Goal: Navigation & Orientation: Go to known website

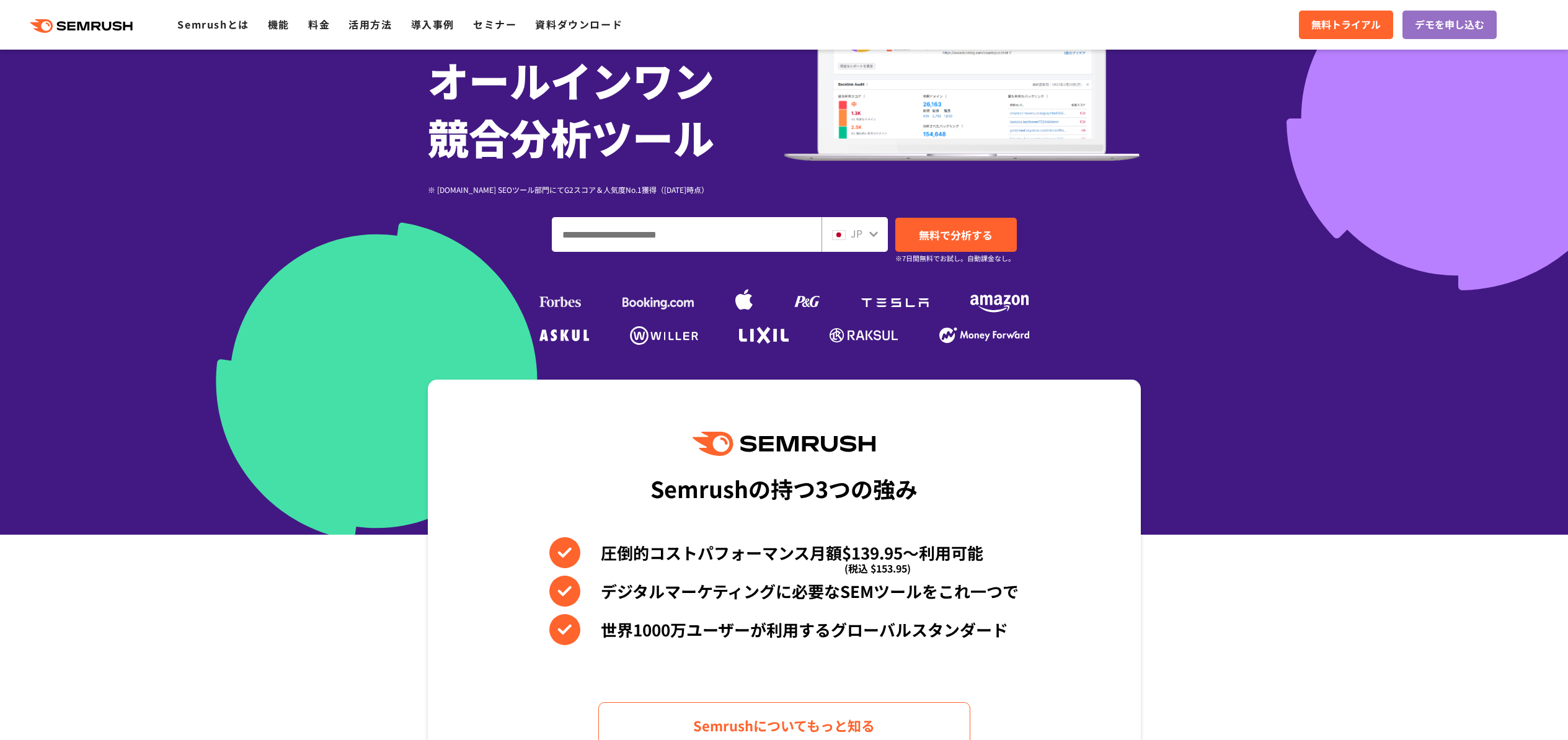
scroll to position [159, 0]
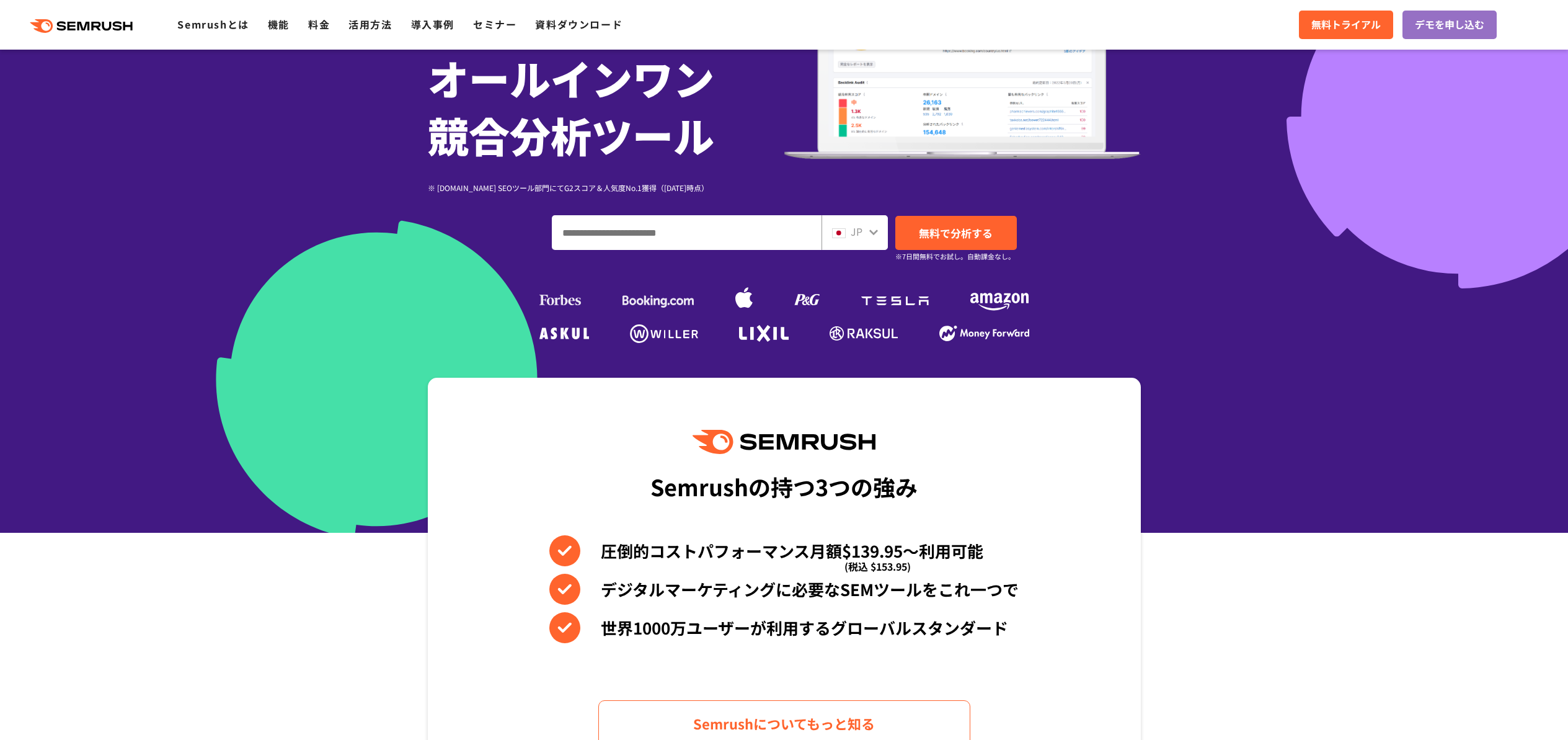
click at [90, 31] on polygon at bounding box center [85, 26] width 13 height 9
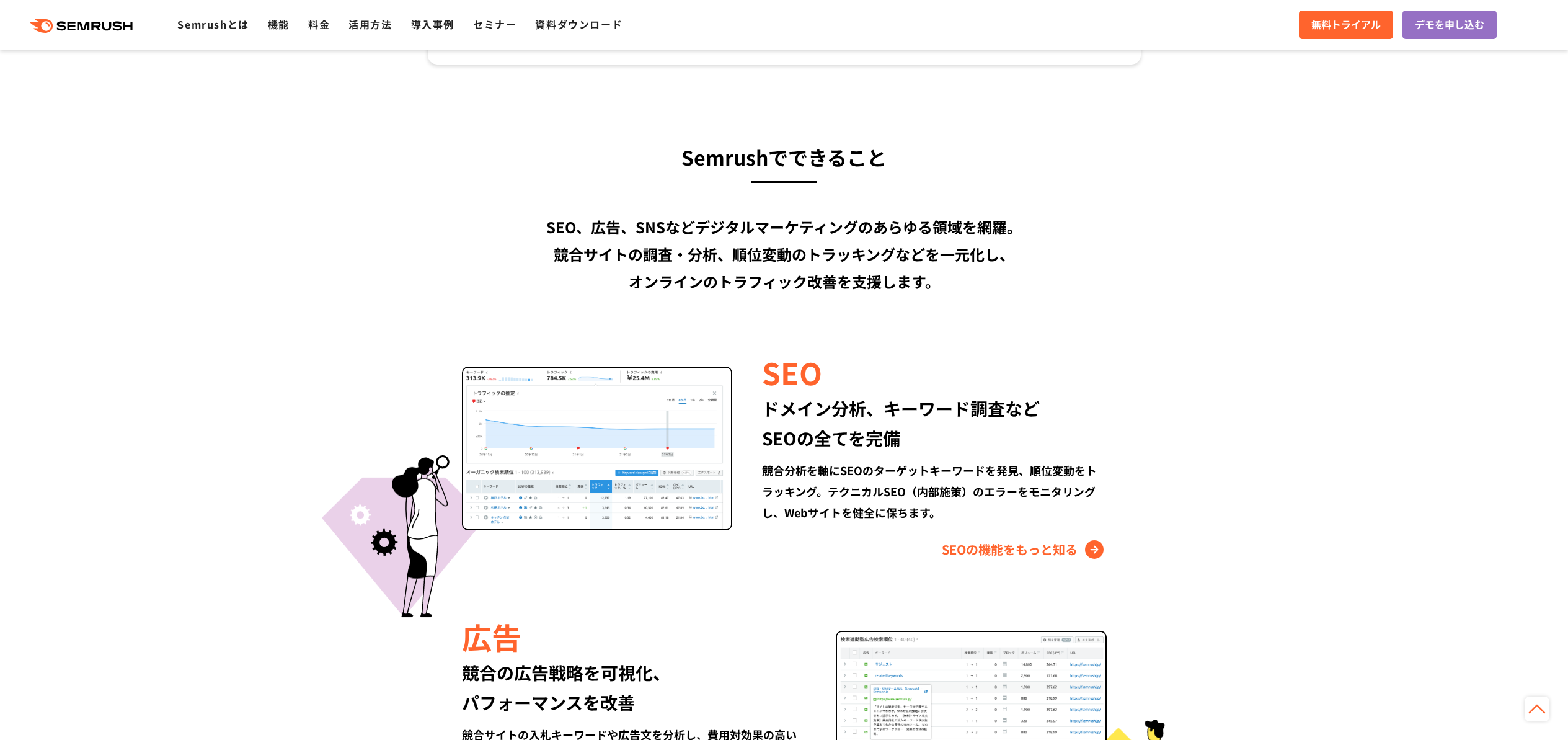
scroll to position [912, 0]
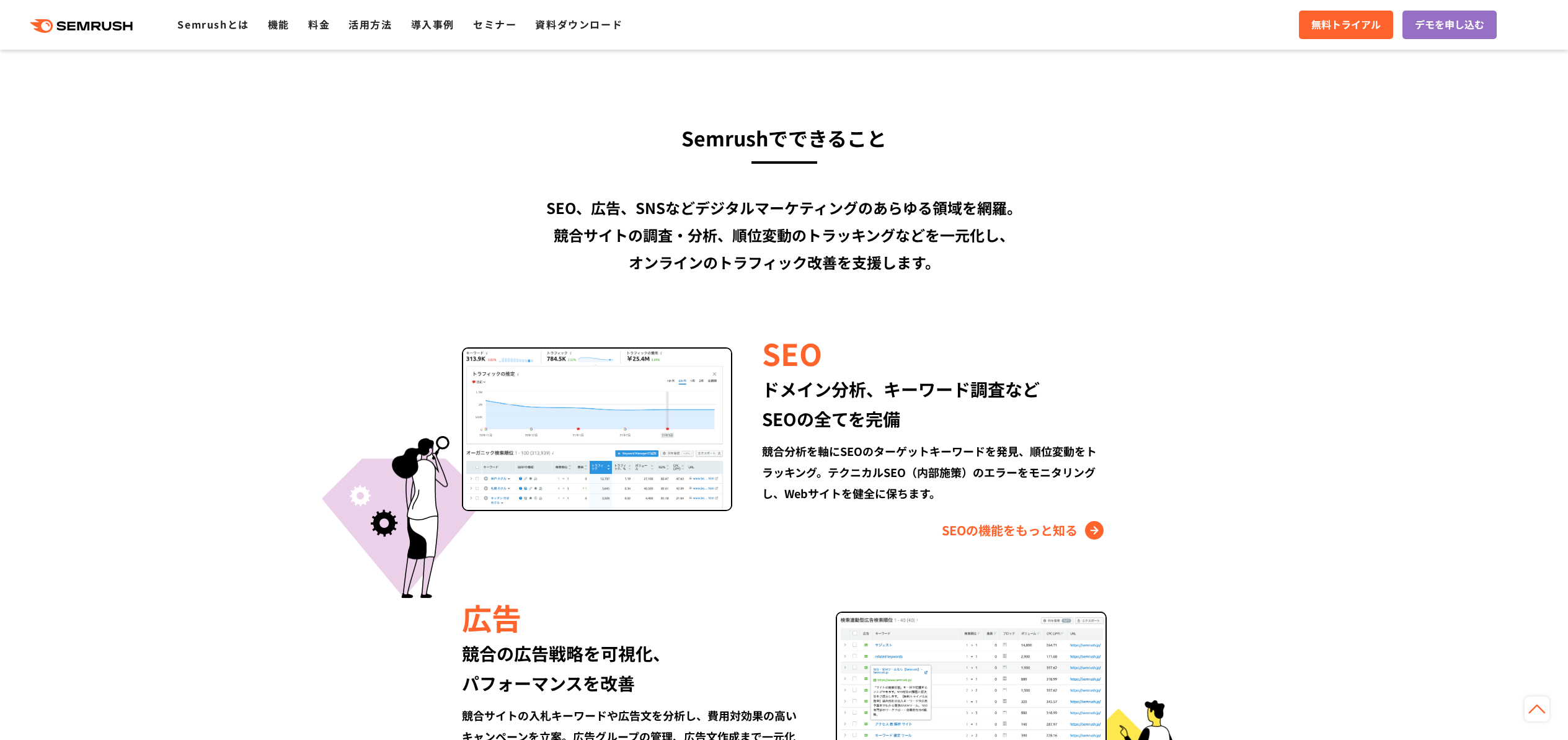
click at [58, 23] on link ".cls {fill: #FF642D;}" at bounding box center [82, 25] width 140 height 16
